Goal: Transaction & Acquisition: Book appointment/travel/reservation

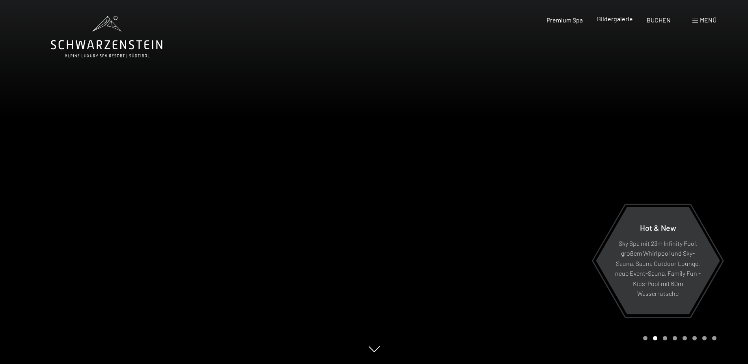
click at [613, 20] on span "Bildergalerie" at bounding box center [615, 18] width 36 height 7
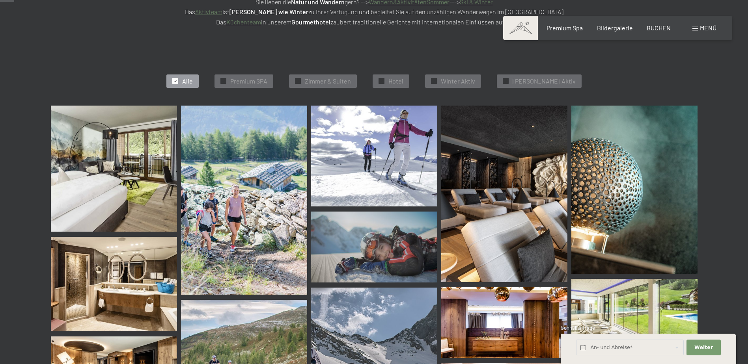
scroll to position [158, 0]
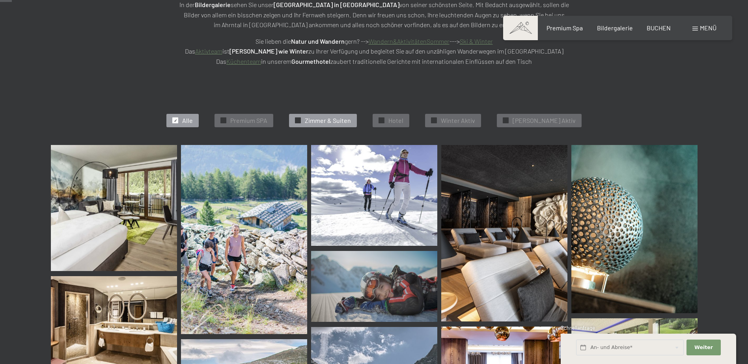
click at [322, 119] on span "Zimmer & Suiten" at bounding box center [328, 120] width 46 height 9
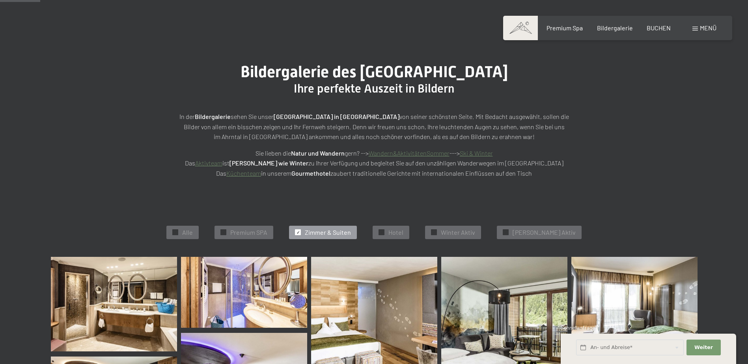
scroll to position [41, 0]
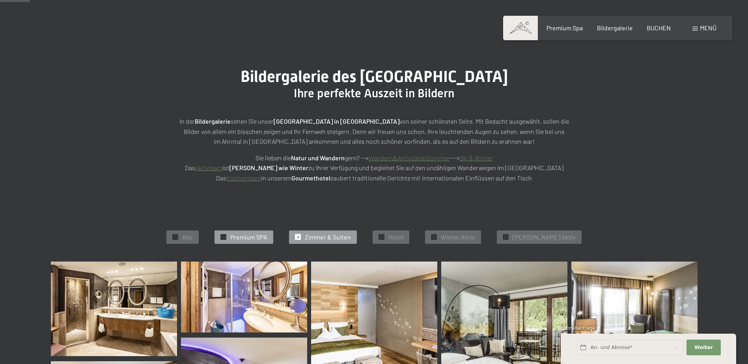
click at [255, 236] on span "Premium SPA" at bounding box center [248, 237] width 37 height 9
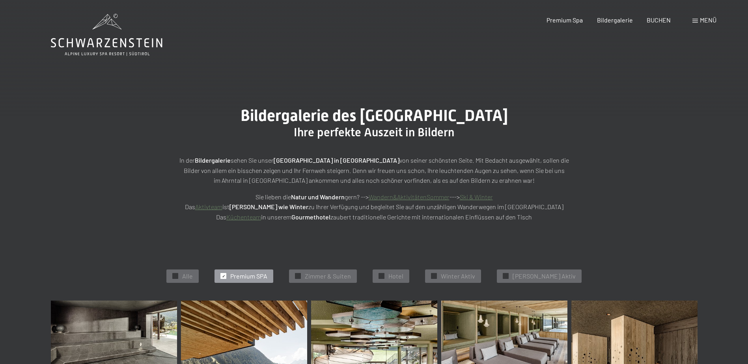
scroll to position [0, 0]
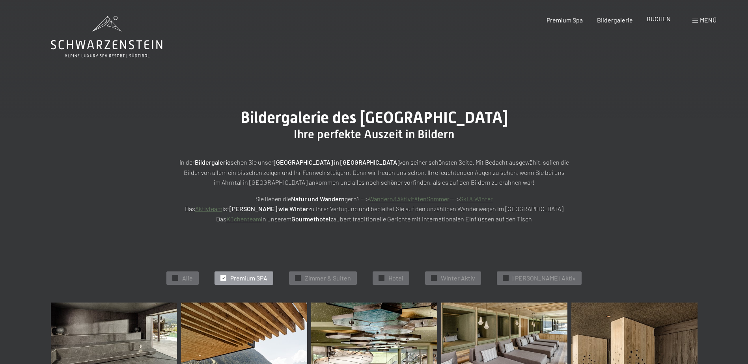
click at [657, 18] on span "BUCHEN" at bounding box center [659, 18] width 24 height 7
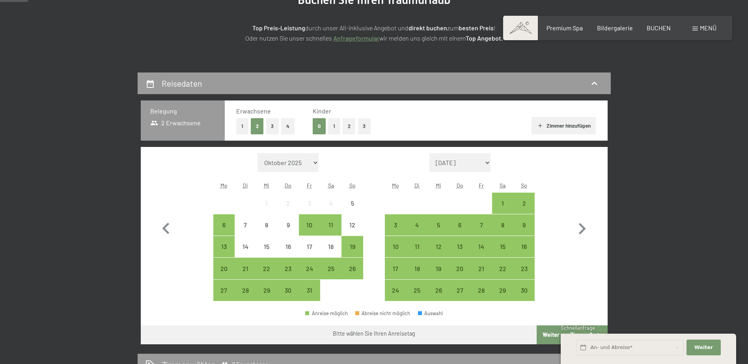
scroll to position [118, 0]
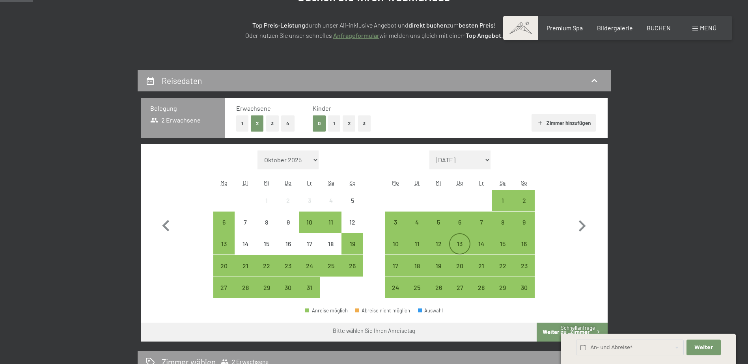
click at [459, 244] on div "13" at bounding box center [460, 251] width 20 height 20
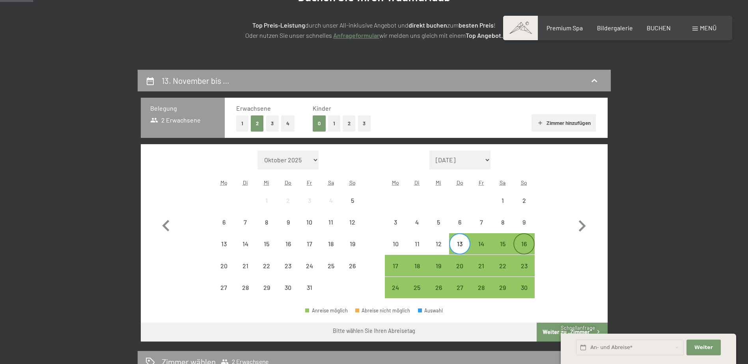
click at [522, 245] on div "16" at bounding box center [524, 251] width 20 height 20
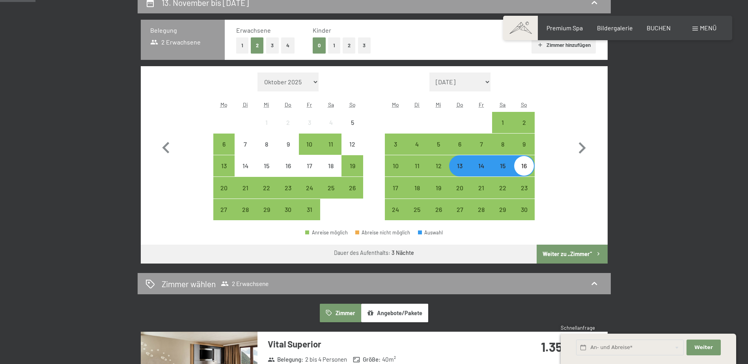
scroll to position [197, 0]
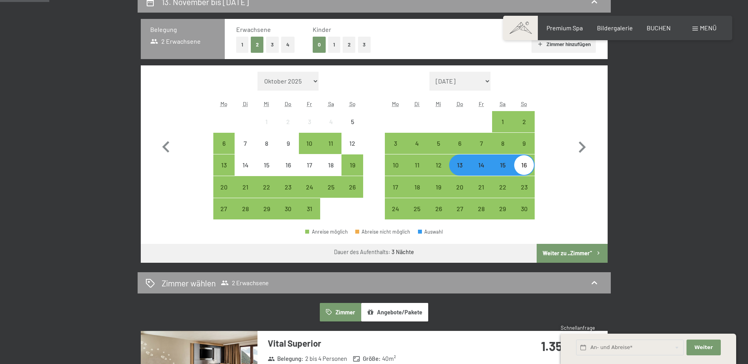
click at [568, 252] on button "Weiter zu „Zimmer“" at bounding box center [572, 253] width 71 height 19
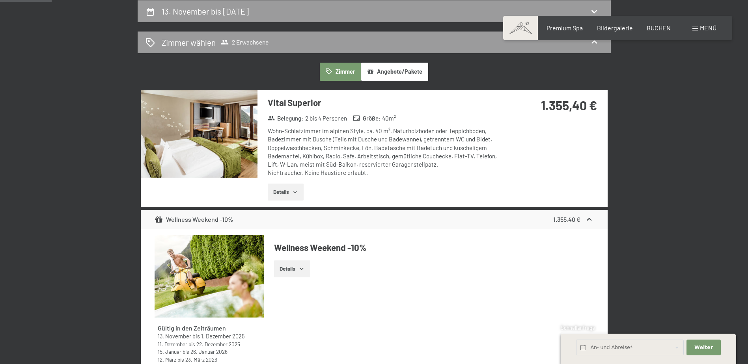
scroll to position [188, 0]
click at [298, 192] on icon "button" at bounding box center [295, 192] width 6 height 6
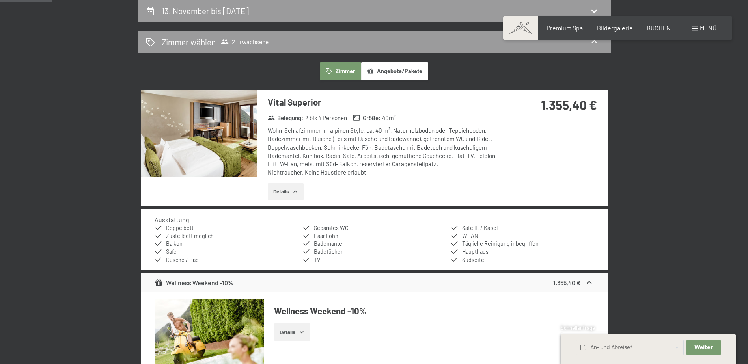
click at [297, 192] on icon "button" at bounding box center [295, 191] width 4 height 2
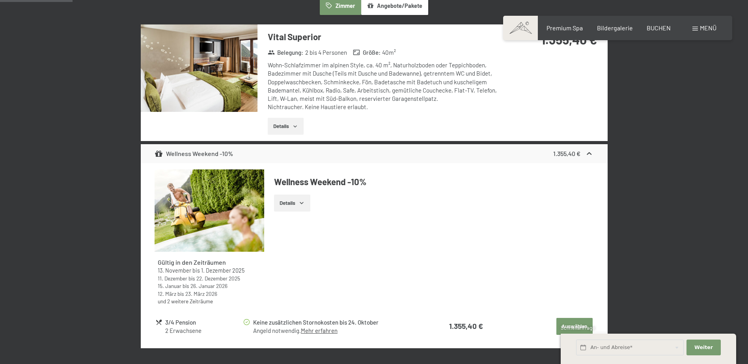
scroll to position [267, 0]
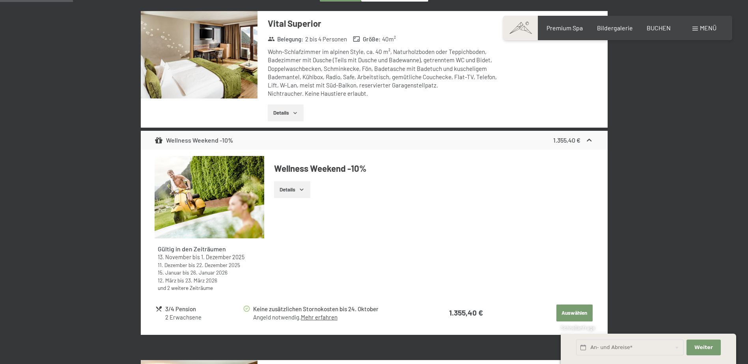
click at [303, 191] on icon "button" at bounding box center [301, 189] width 6 height 6
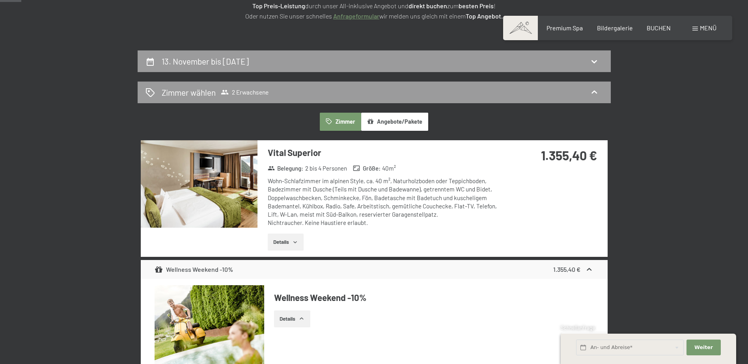
scroll to position [237, 0]
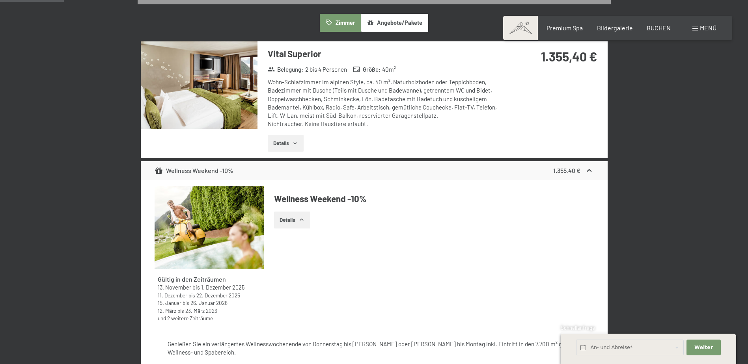
click at [330, 105] on div "Wohn-Schlafzimmer im alpinen Style, ca. 40 m², Naturholzboden oder Teppichboden…" at bounding box center [385, 103] width 235 height 50
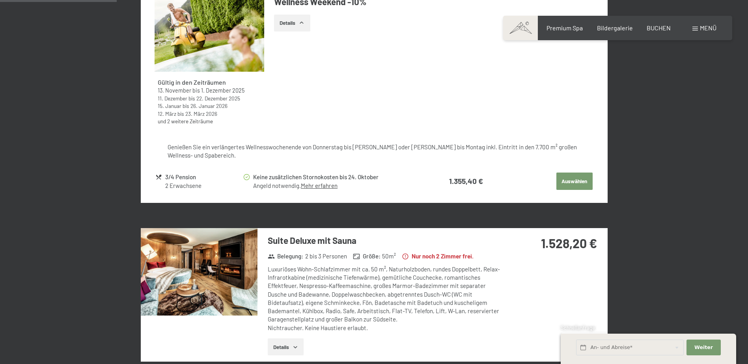
scroll to position [394, 0]
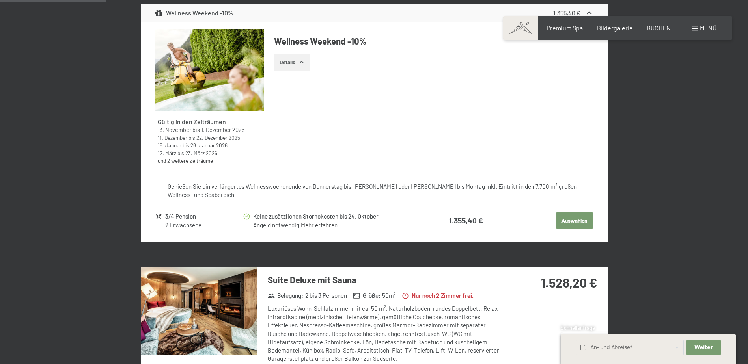
click at [566, 221] on button "Auswählen" at bounding box center [574, 220] width 36 height 17
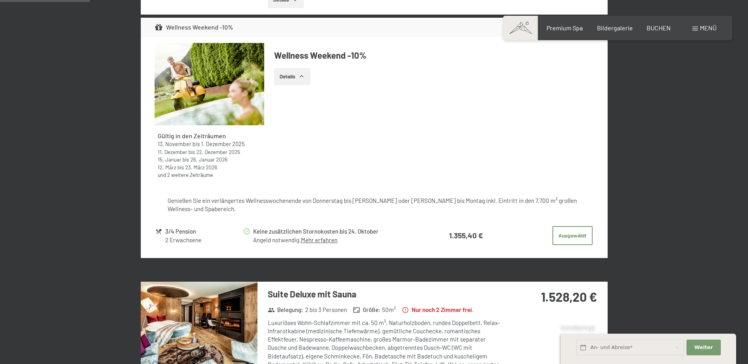
scroll to position [385, 0]
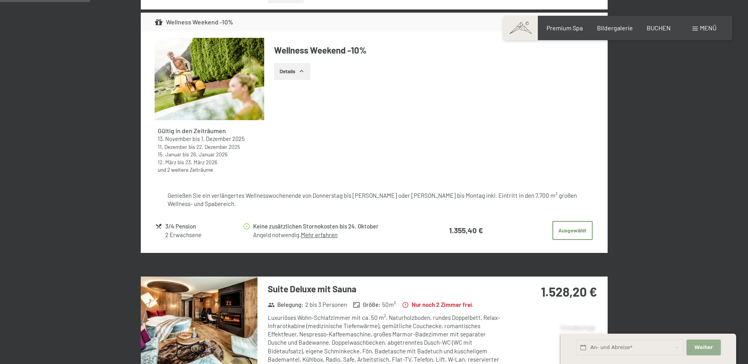
click at [701, 346] on span "Weiter" at bounding box center [703, 347] width 19 height 7
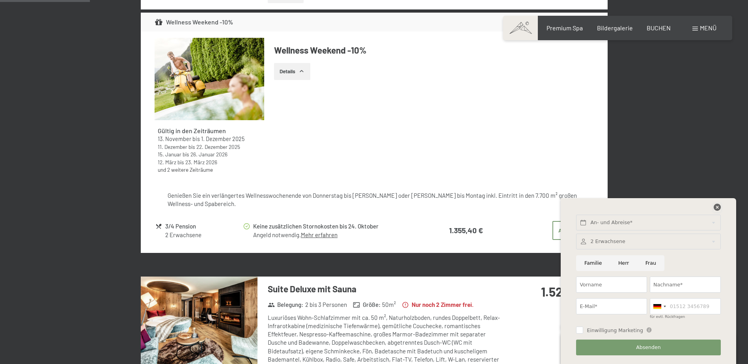
click at [717, 209] on icon at bounding box center [717, 207] width 7 height 7
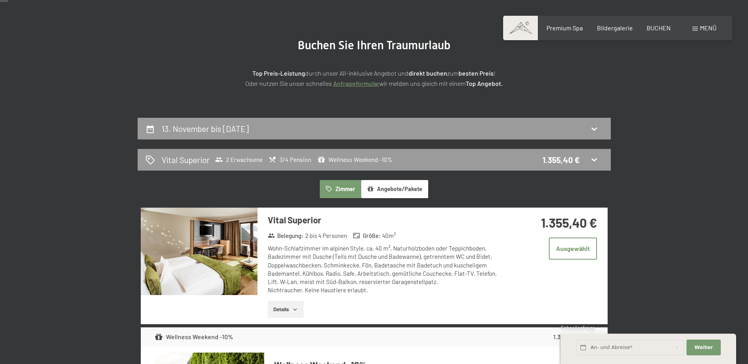
scroll to position [30, 0]
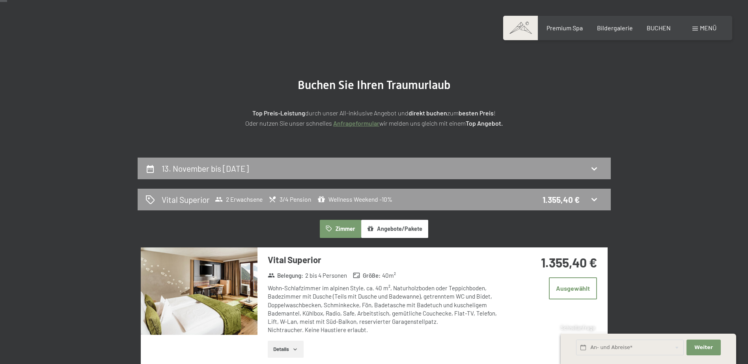
click at [393, 230] on button "Angebote/Pakete" at bounding box center [394, 229] width 67 height 18
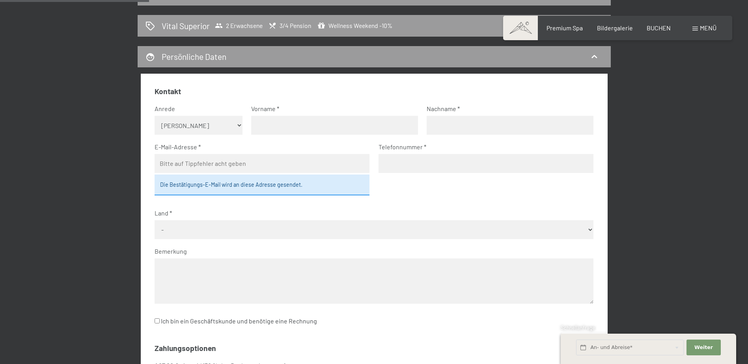
scroll to position [135, 0]
